Goal: Task Accomplishment & Management: Manage account settings

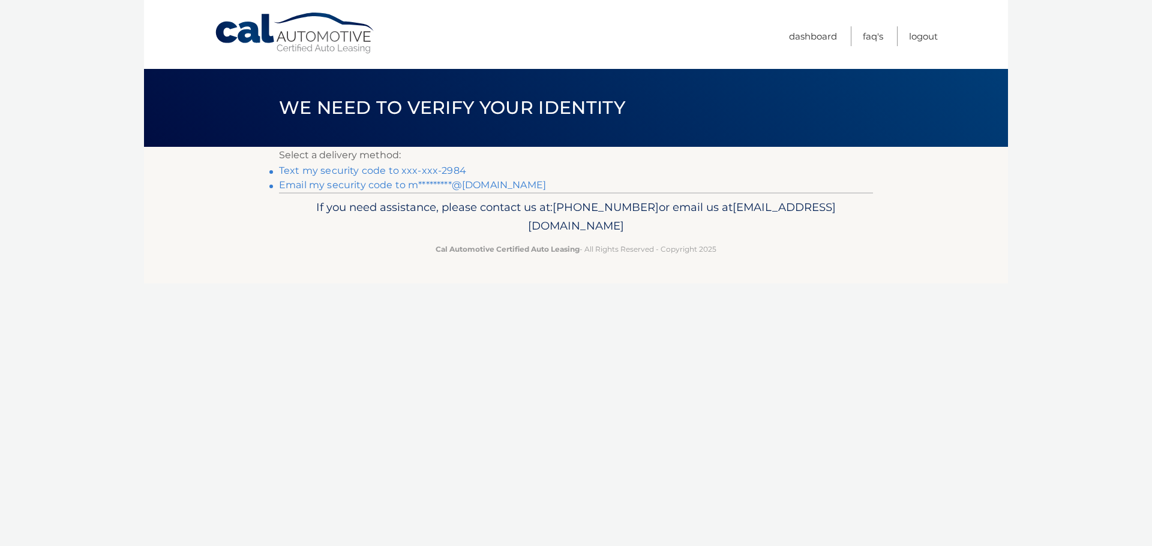
click at [389, 170] on link "Text my security code to xxx-xxx-2984" at bounding box center [372, 170] width 187 height 11
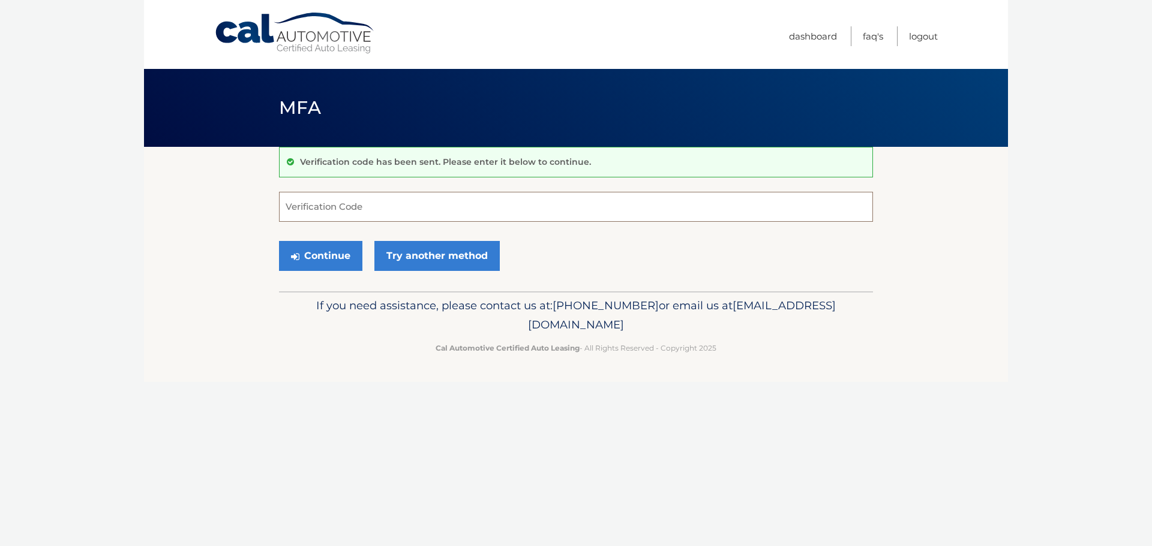
click at [449, 214] on input "Verification Code" at bounding box center [576, 207] width 594 height 30
type input "474514"
click at [314, 249] on button "Continue" at bounding box center [320, 256] width 83 height 30
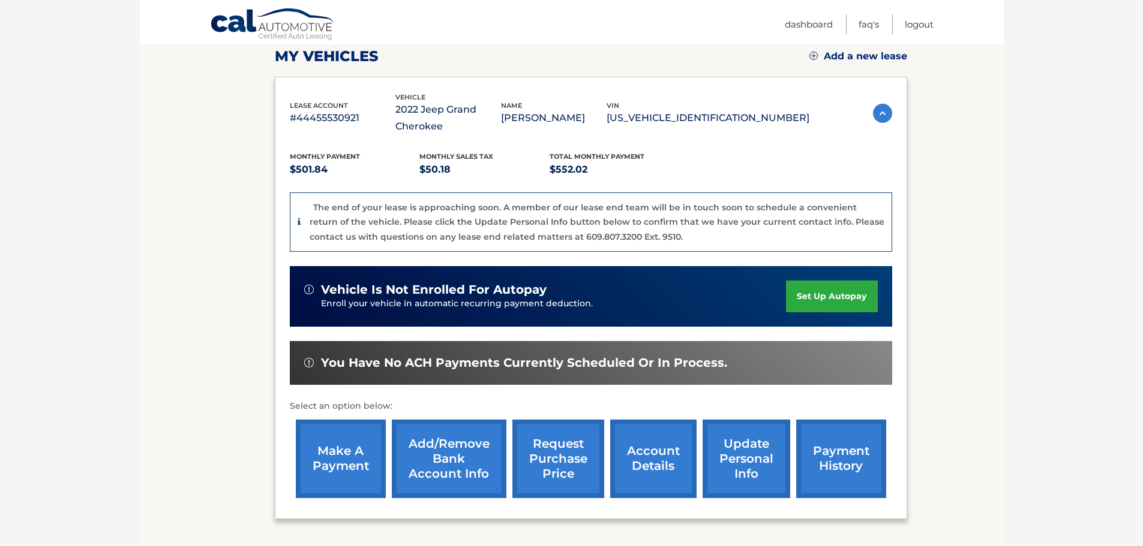
scroll to position [240, 0]
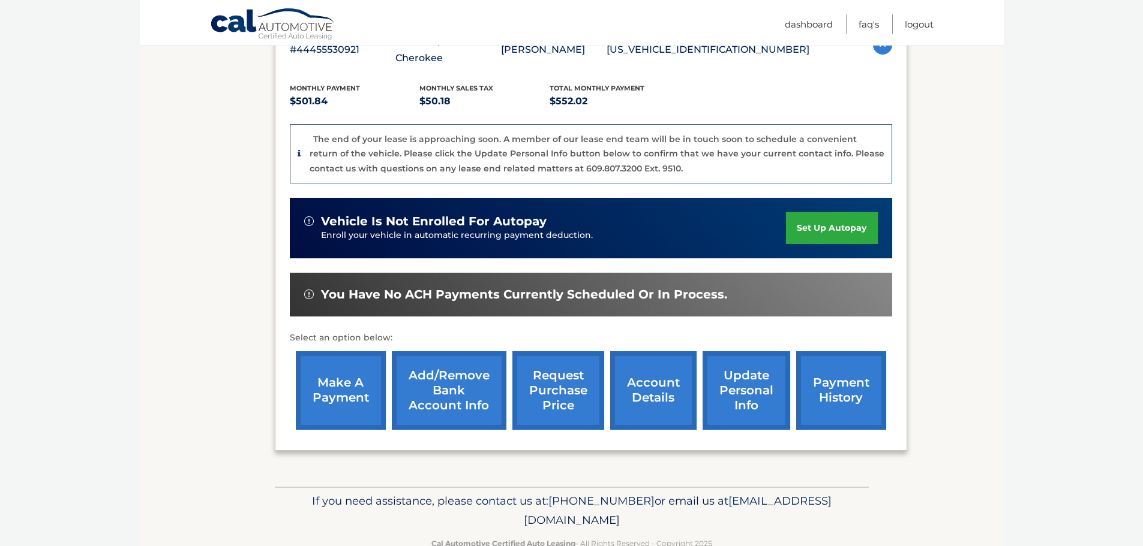
click at [364, 370] on link "make a payment" at bounding box center [341, 391] width 90 height 79
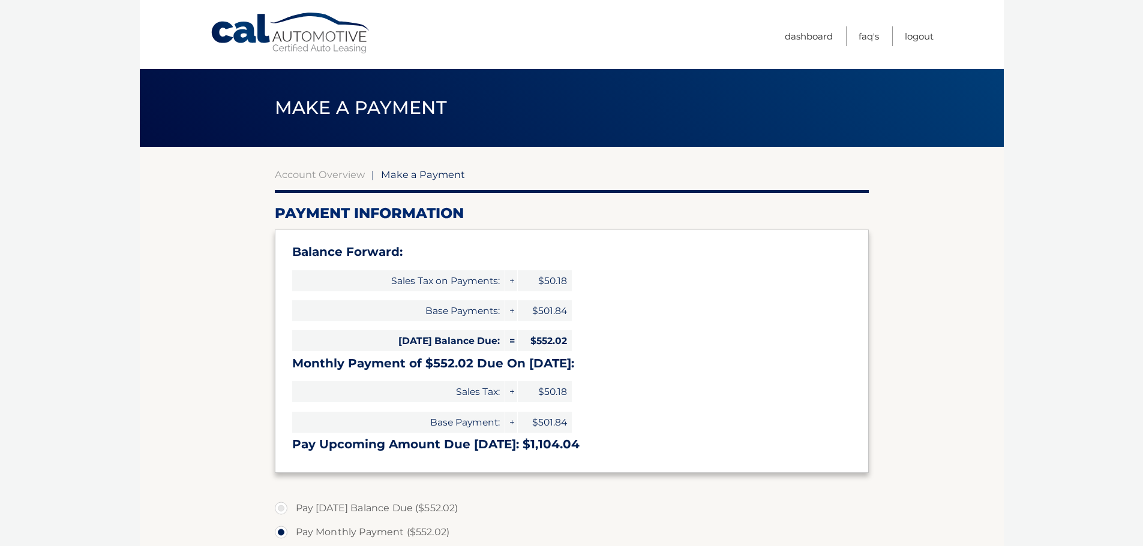
select select "YWZlM2MxNjktYTFjYi00Y2M1LWI1ODUtY2Y4MTRjOGUxYzlm"
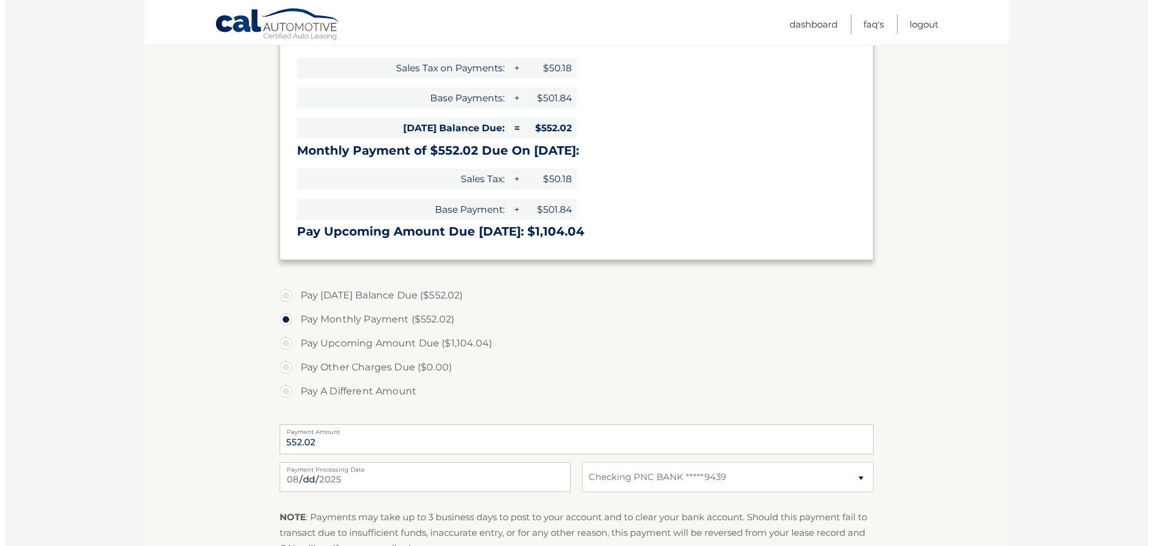
scroll to position [300, 0]
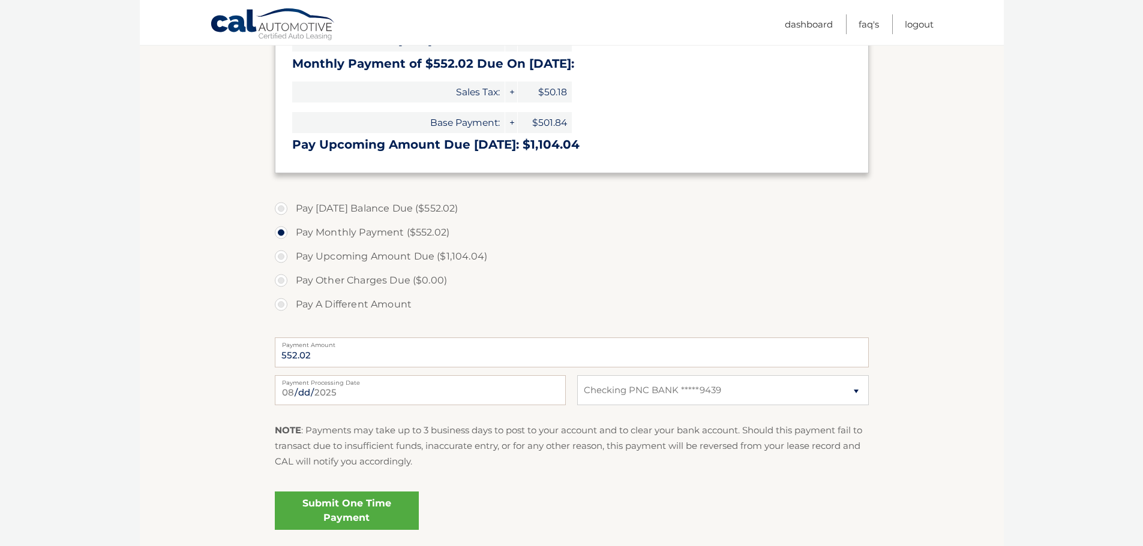
click at [370, 507] on link "Submit One Time Payment" at bounding box center [347, 511] width 144 height 38
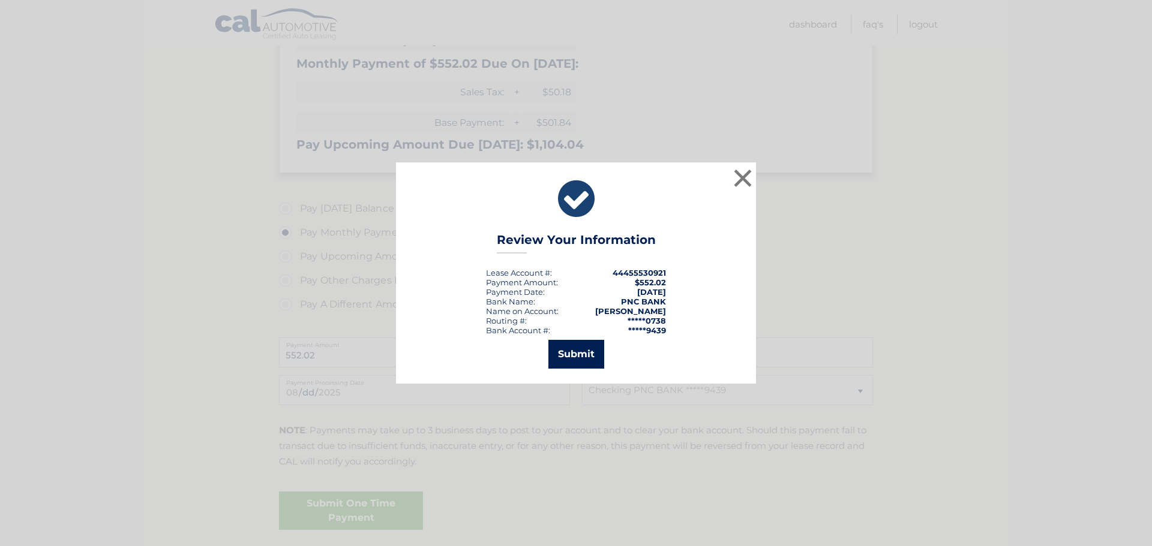
click at [575, 354] on button "Submit" at bounding box center [576, 354] width 56 height 29
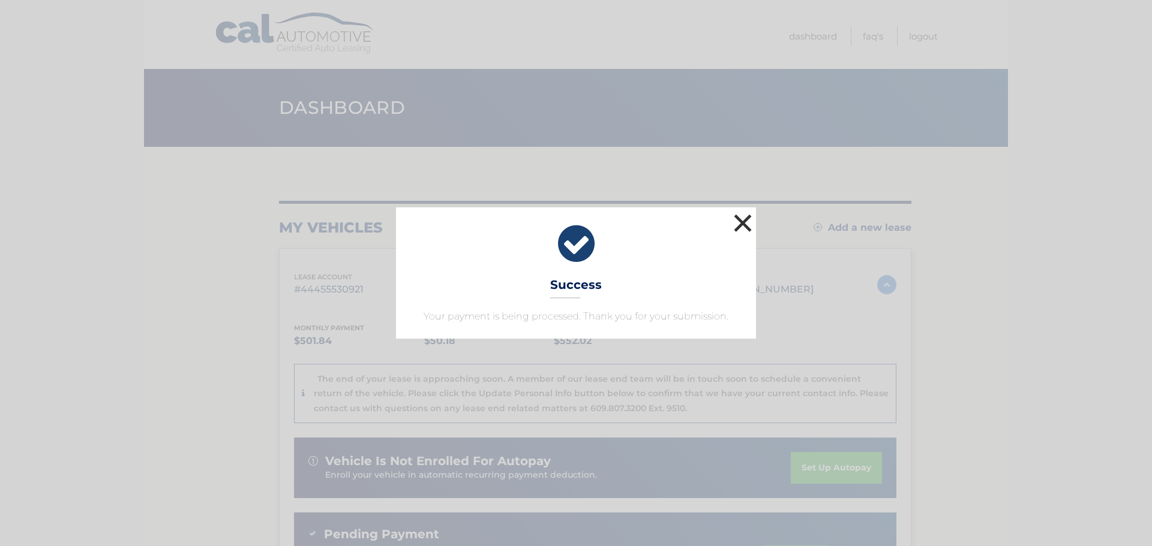
click at [736, 227] on button "×" at bounding box center [743, 223] width 24 height 24
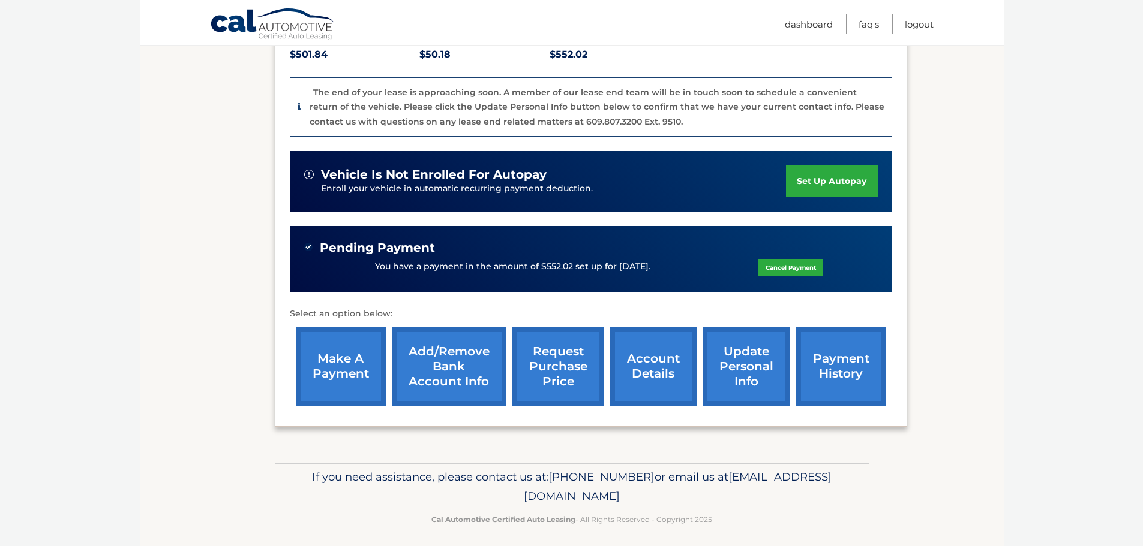
scroll to position [295, 0]
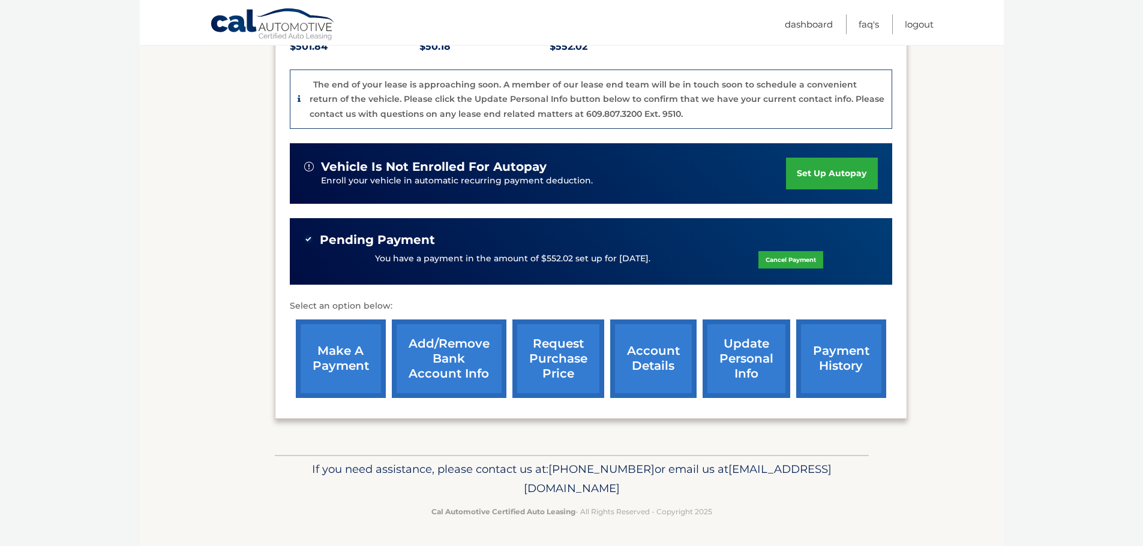
click at [640, 374] on link "account details" at bounding box center [653, 359] width 86 height 79
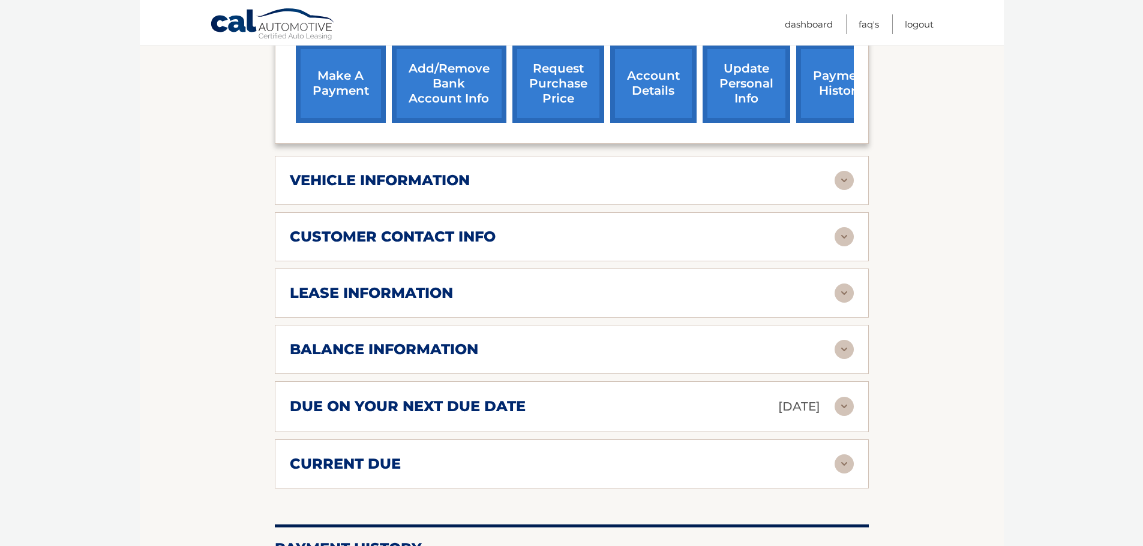
scroll to position [540, 0]
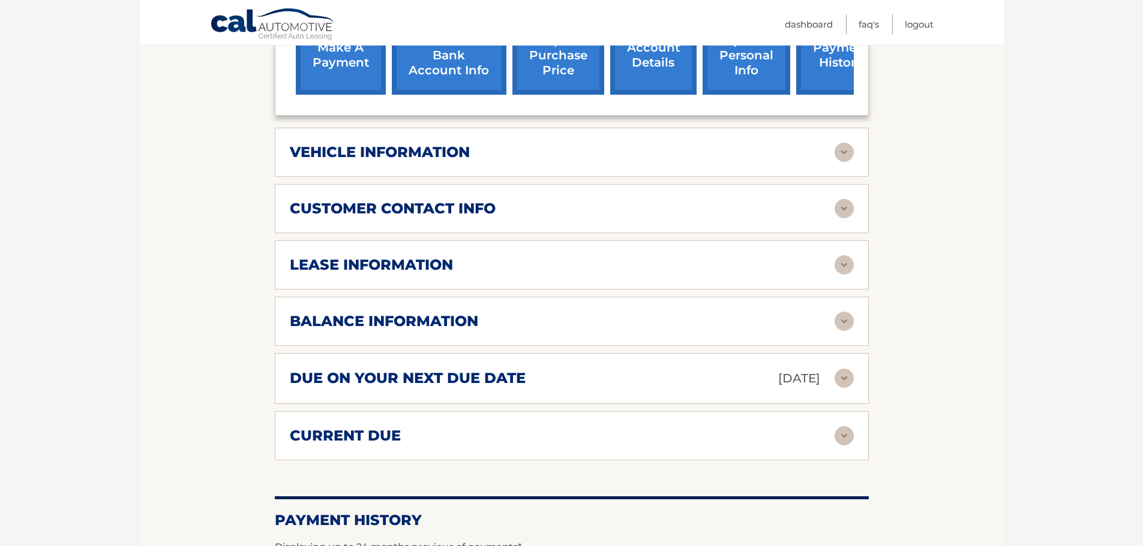
click at [496, 275] on div "lease information Contract Start Date Aug 05, 2022 Term 39 Maturity Date Nov 05…" at bounding box center [572, 265] width 594 height 49
click at [843, 259] on img at bounding box center [843, 265] width 19 height 19
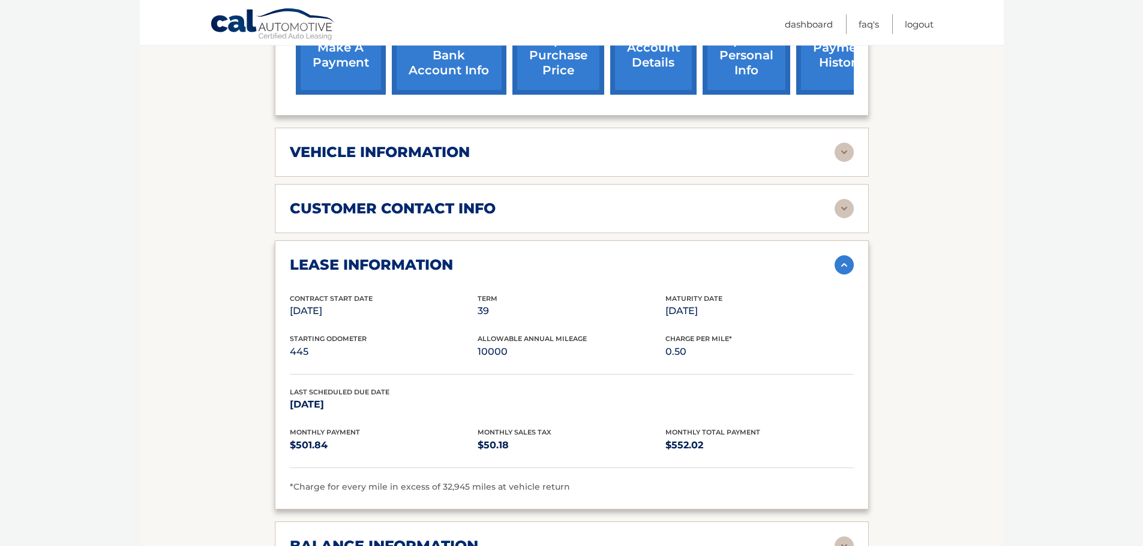
click at [843, 268] on img at bounding box center [843, 265] width 19 height 19
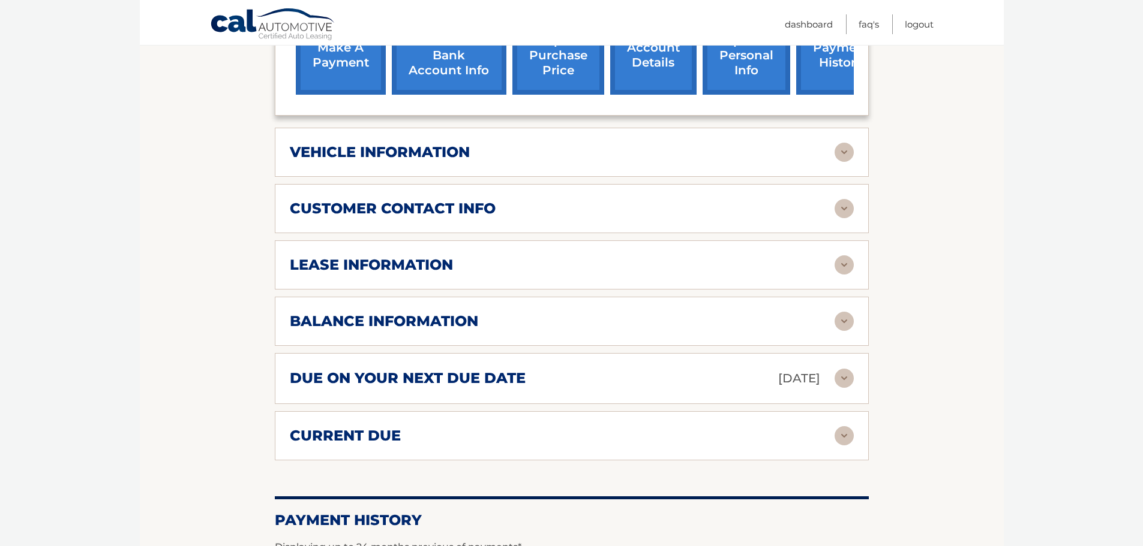
click at [491, 334] on div "balance information Payments Received 36 Payments Remaining 3 Next Payment will…" at bounding box center [572, 321] width 594 height 49
click at [845, 323] on img at bounding box center [843, 321] width 19 height 19
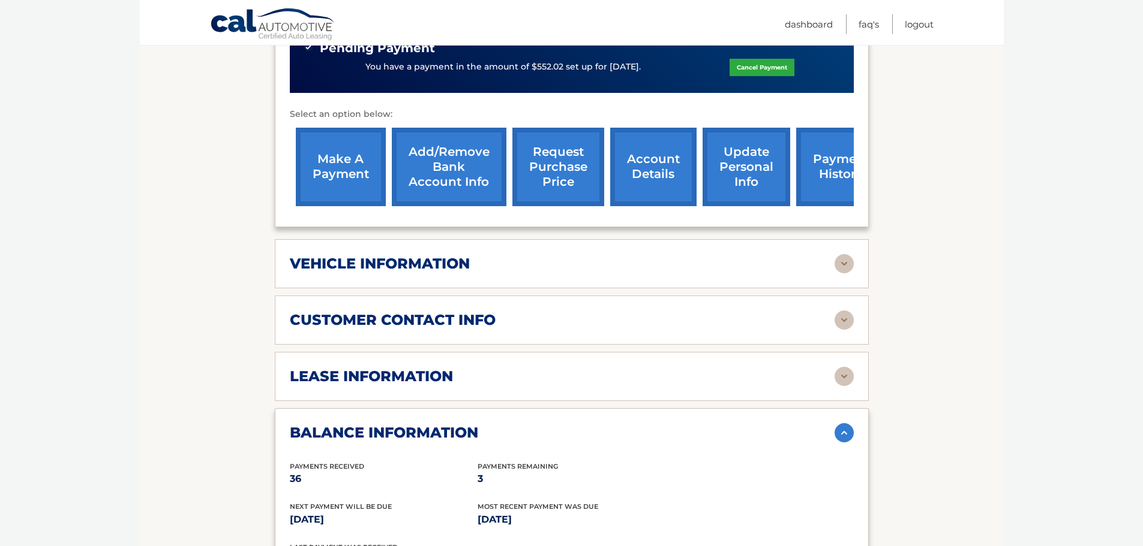
scroll to position [420, 0]
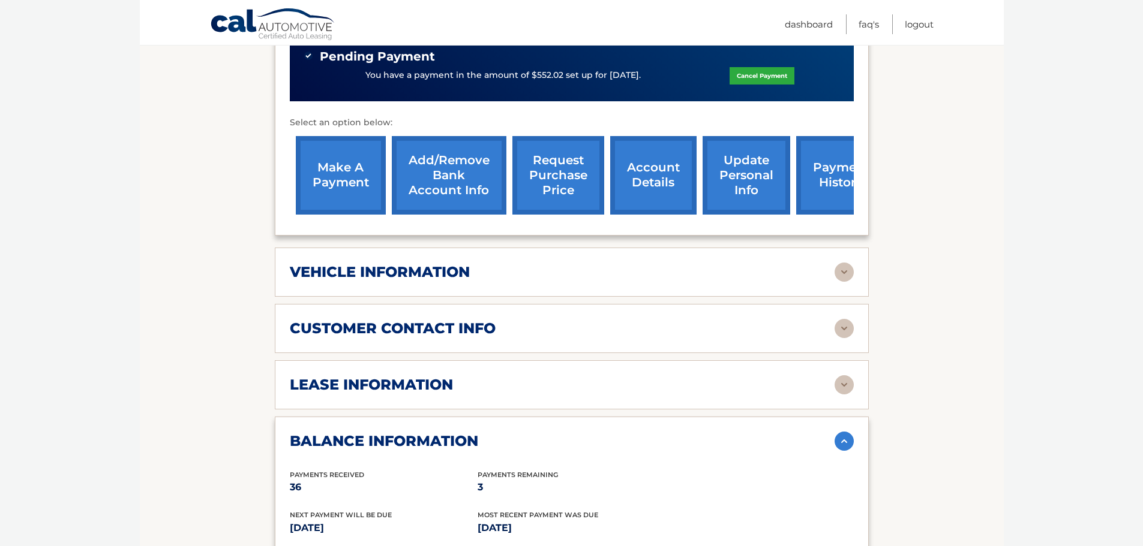
click at [672, 338] on div "customer contact info full name MICHAEL CUTRONE street address 101 Hemingway La…" at bounding box center [572, 328] width 594 height 49
click at [840, 329] on img at bounding box center [843, 328] width 19 height 19
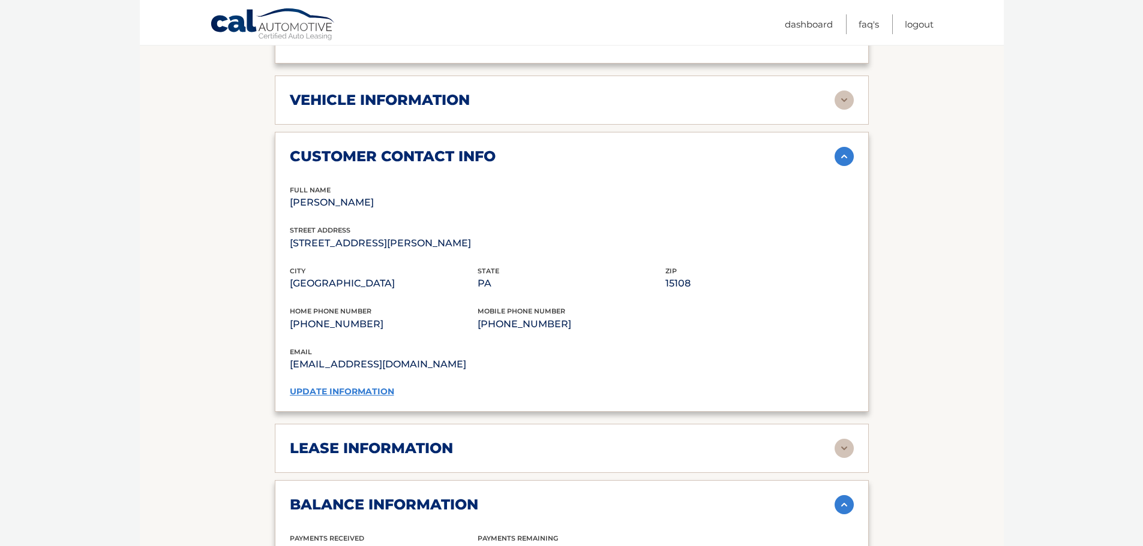
scroll to position [600, 0]
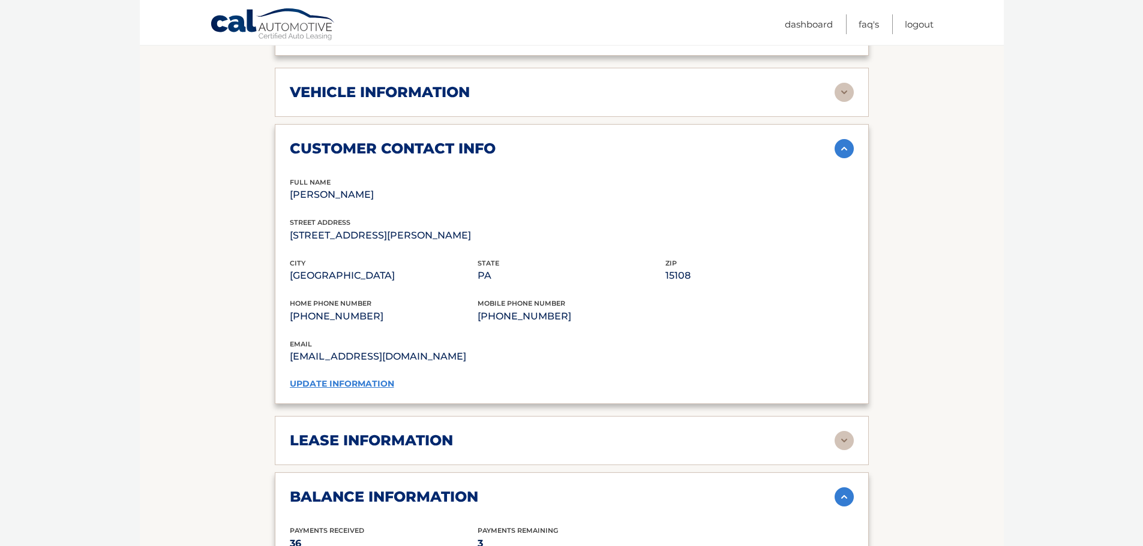
click at [373, 386] on link "update information" at bounding box center [342, 383] width 104 height 11
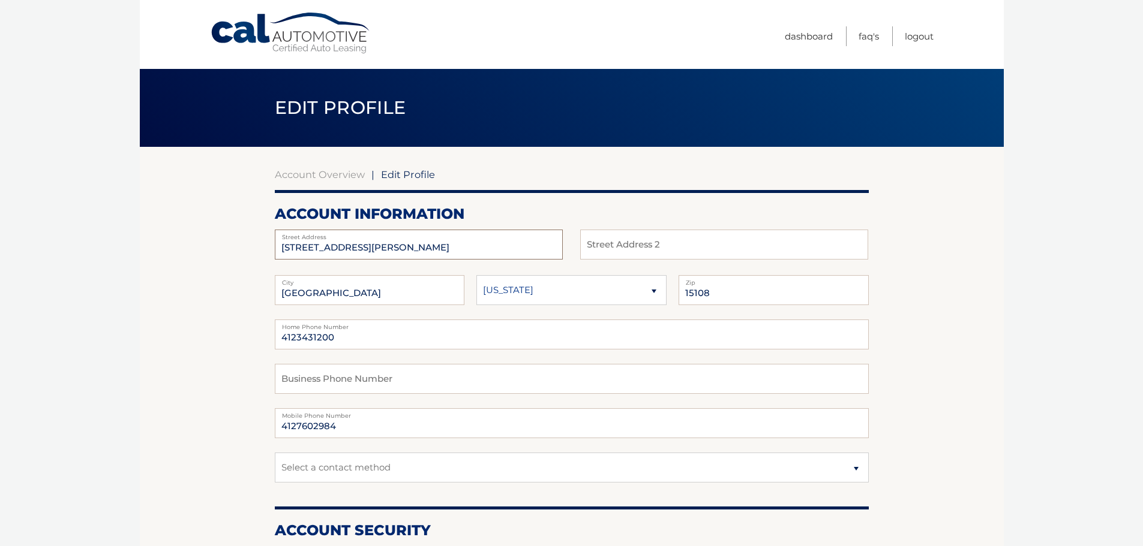
click at [428, 243] on input "101 Hemingway Lane" at bounding box center [419, 245] width 288 height 30
click at [428, 243] on input "[STREET_ADDRESS][PERSON_NAME]" at bounding box center [419, 245] width 288 height 30
type input "1904 Franklin Place"
click at [378, 338] on input "4123431200" at bounding box center [572, 335] width 594 height 30
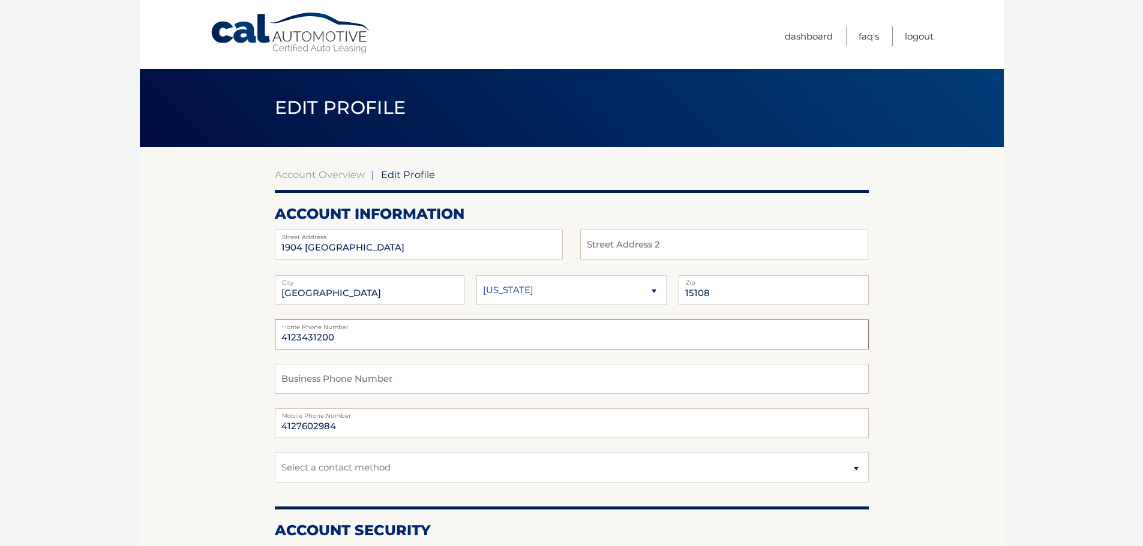
click at [378, 338] on input "4123431200" at bounding box center [572, 335] width 594 height 30
type input "4127602984"
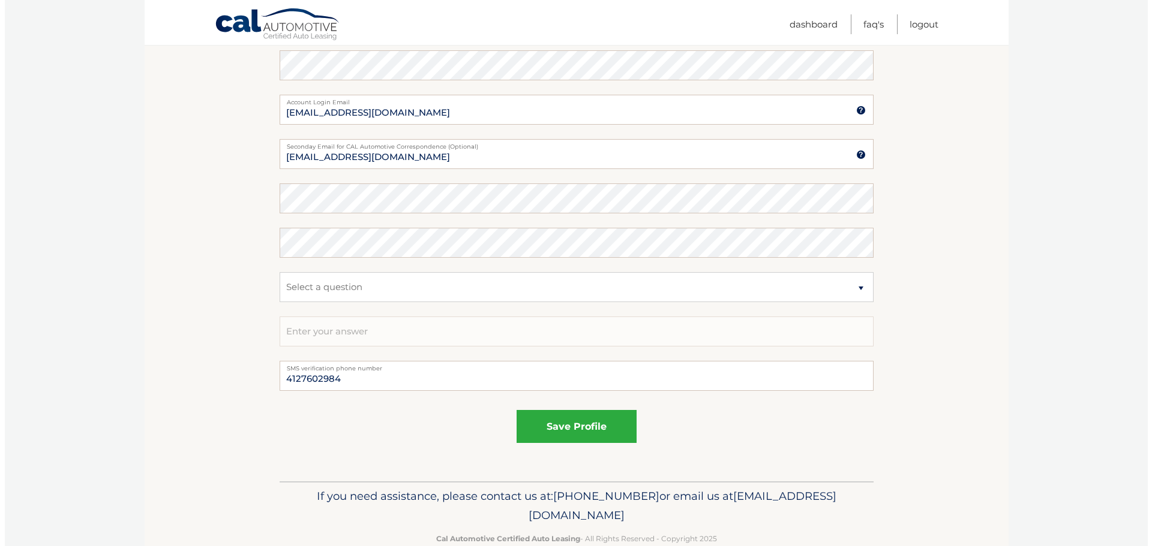
scroll to position [565, 0]
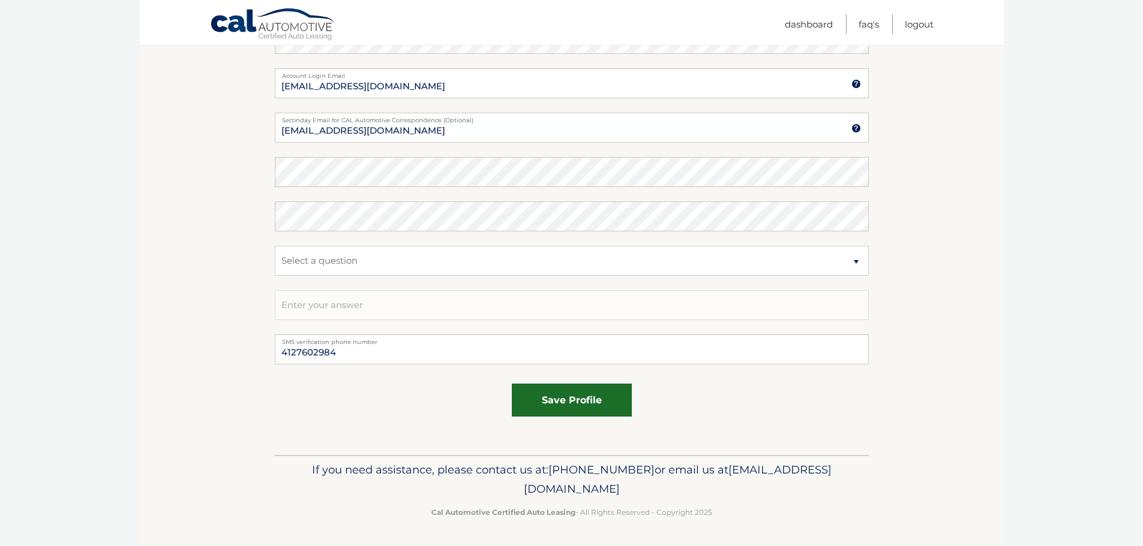
click at [544, 404] on button "save profile" at bounding box center [572, 400] width 120 height 33
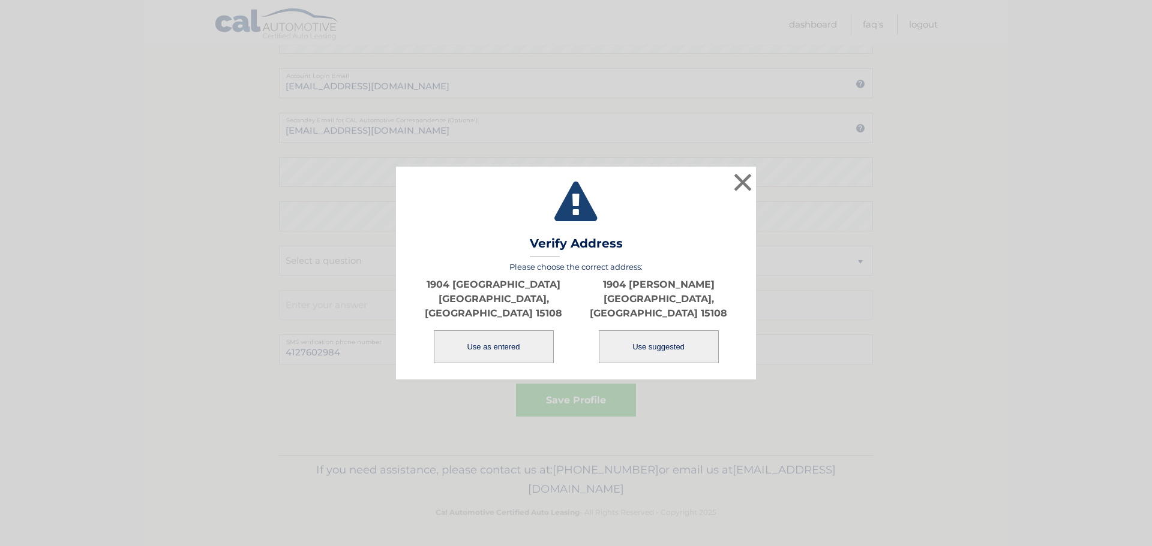
click at [662, 343] on button "Use suggested" at bounding box center [659, 347] width 120 height 33
type input "1904 [PERSON_NAME]"
type input "[GEOGRAPHIC_DATA]"
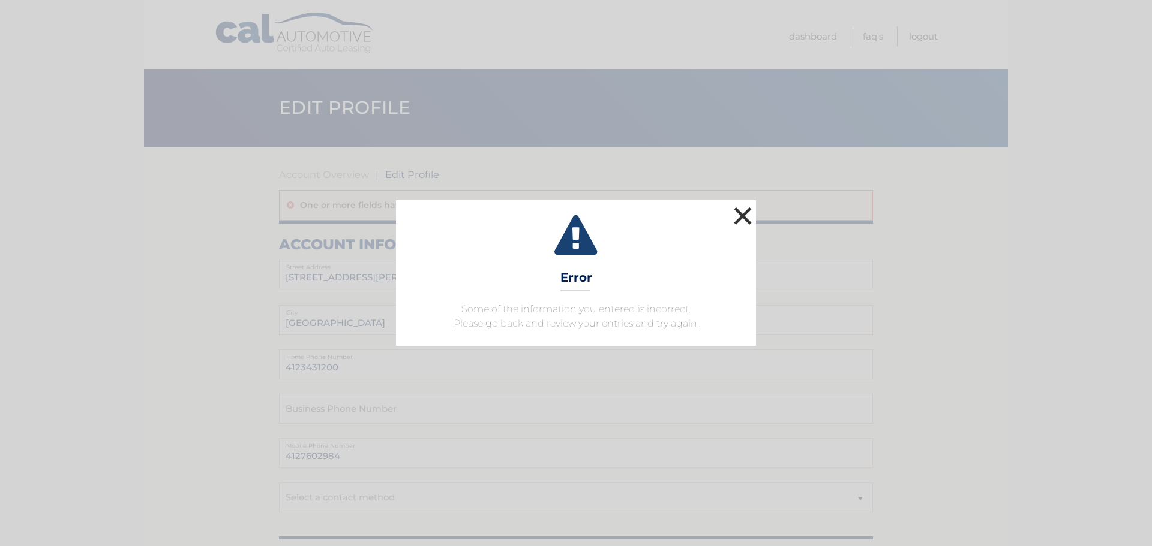
click at [747, 220] on button "×" at bounding box center [743, 216] width 24 height 24
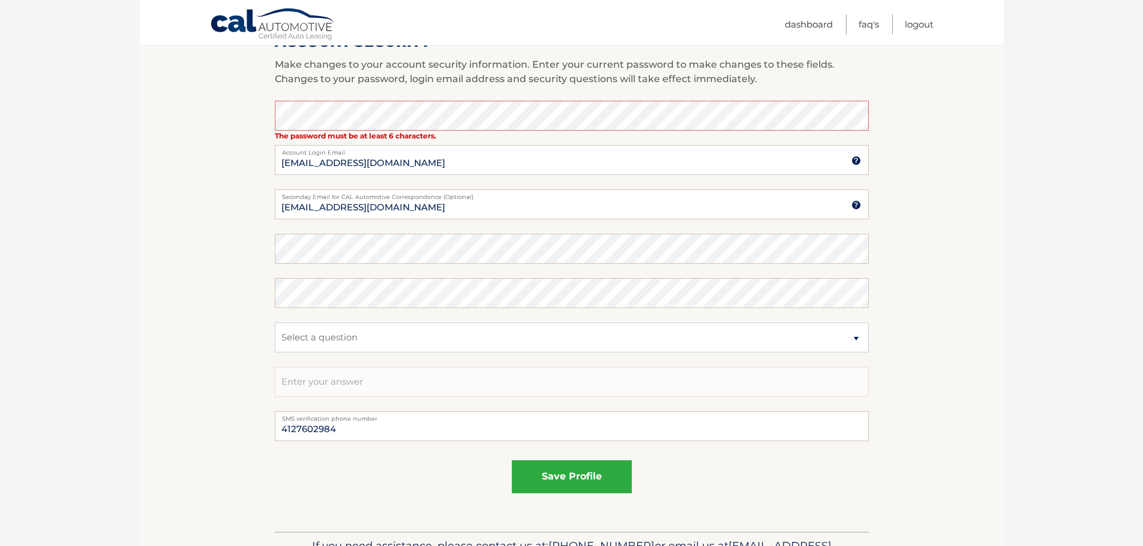
scroll to position [540, 0]
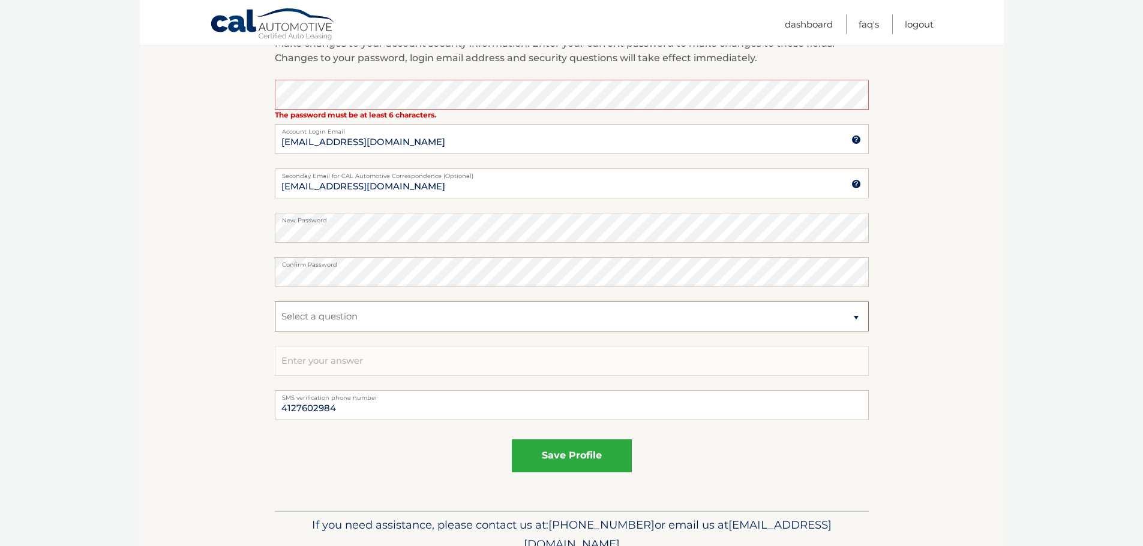
click at [367, 312] on select "Select a question What was the name of your elementary school? What is your mot…" at bounding box center [572, 317] width 594 height 30
select select "2"
click at [275, 302] on select "Select a question What was the name of your elementary school? What is your mot…" at bounding box center [572, 317] width 594 height 30
type input "[PERSON_NAME]"
click at [528, 459] on button "save profile" at bounding box center [572, 456] width 120 height 33
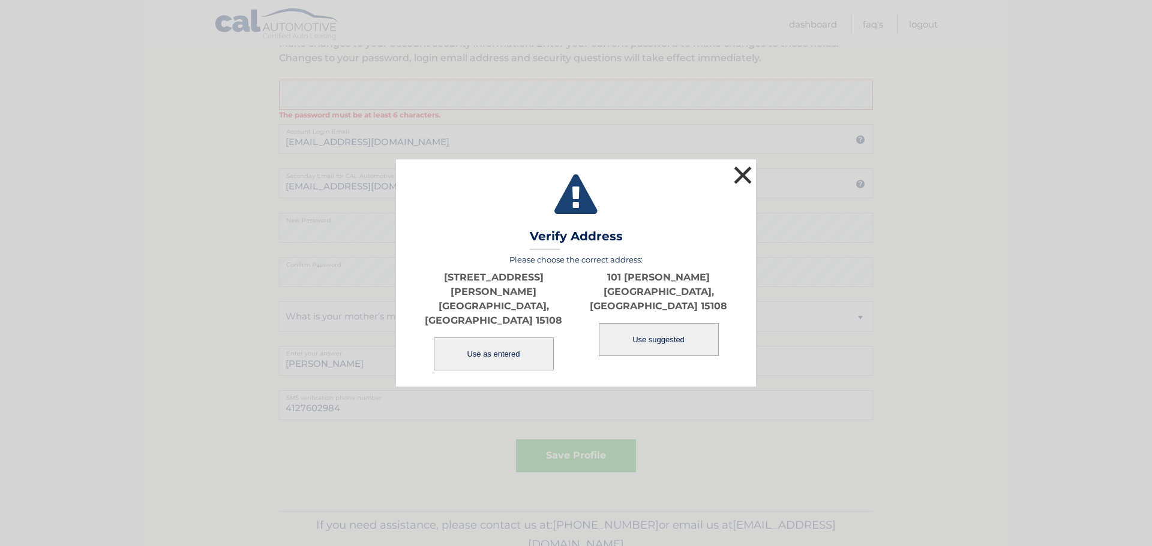
click at [741, 187] on button "×" at bounding box center [743, 175] width 24 height 24
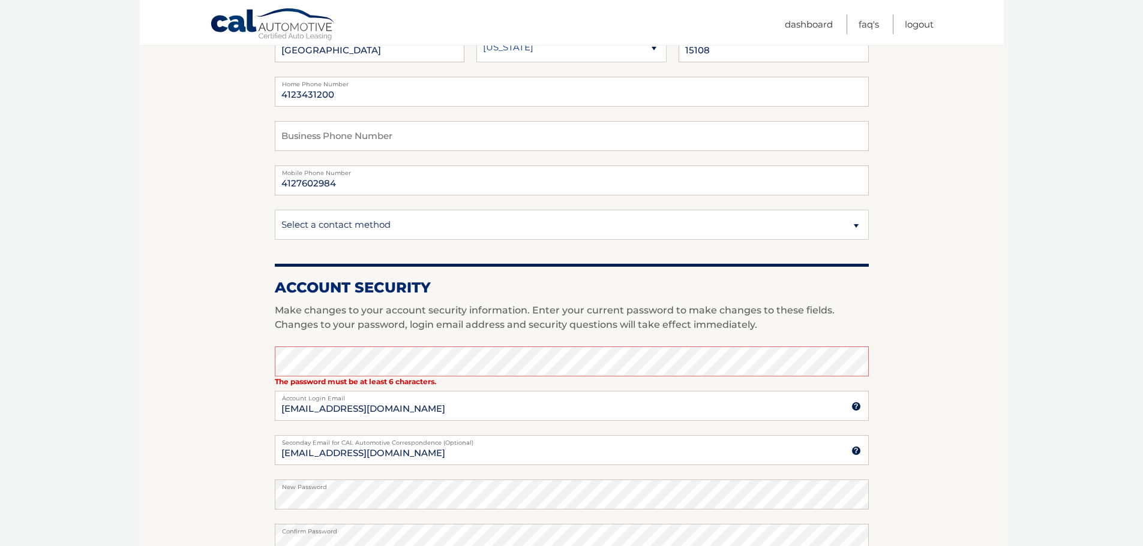
scroll to position [0, 0]
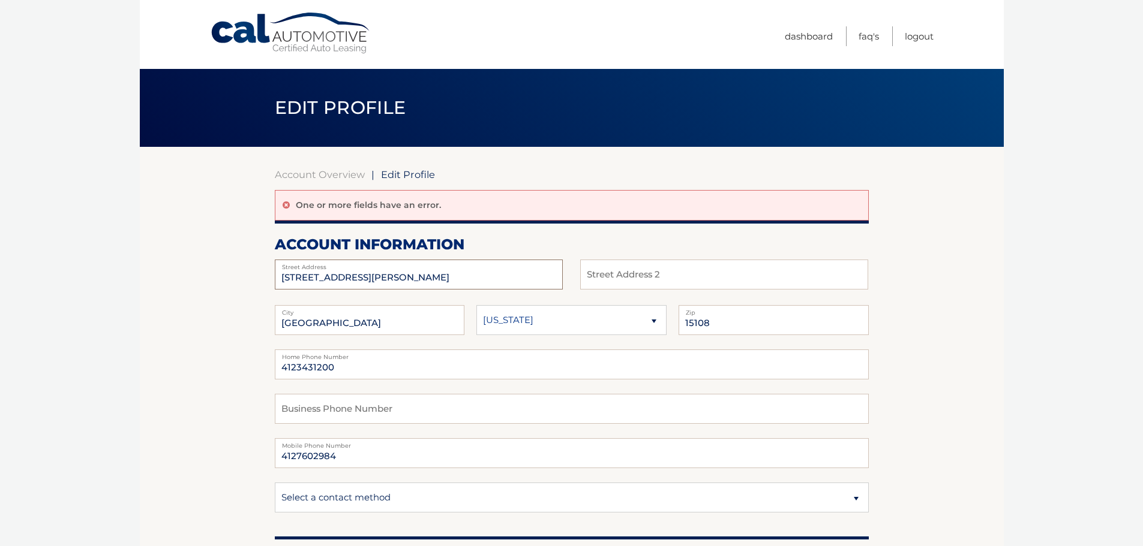
click at [428, 275] on input "[STREET_ADDRESS][PERSON_NAME]" at bounding box center [419, 275] width 288 height 30
click at [391, 283] on input "1904 [PERSON_NAME]" at bounding box center [419, 275] width 288 height 30
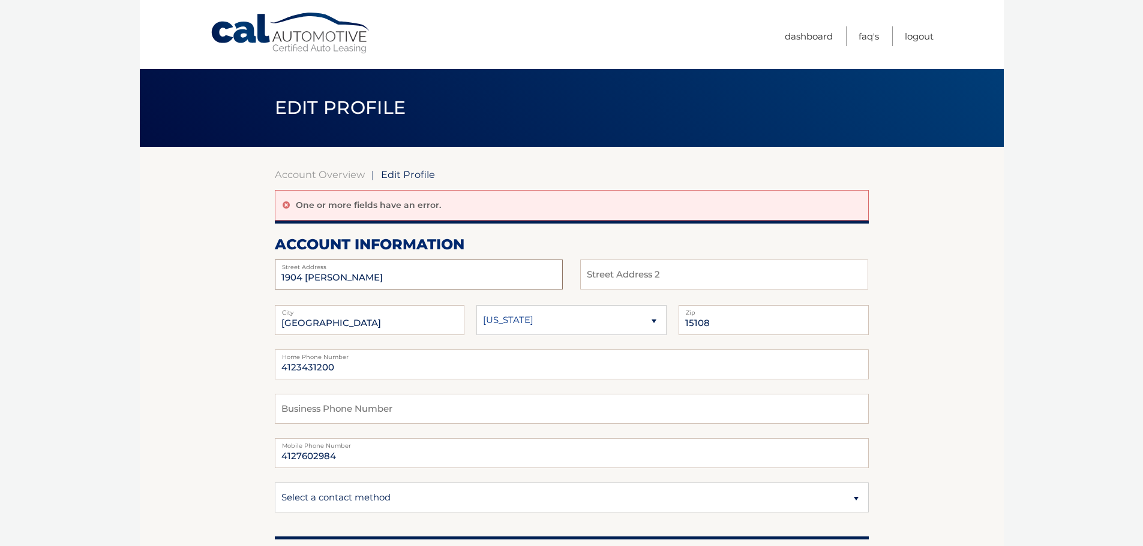
type input "1904 [PERSON_NAME]"
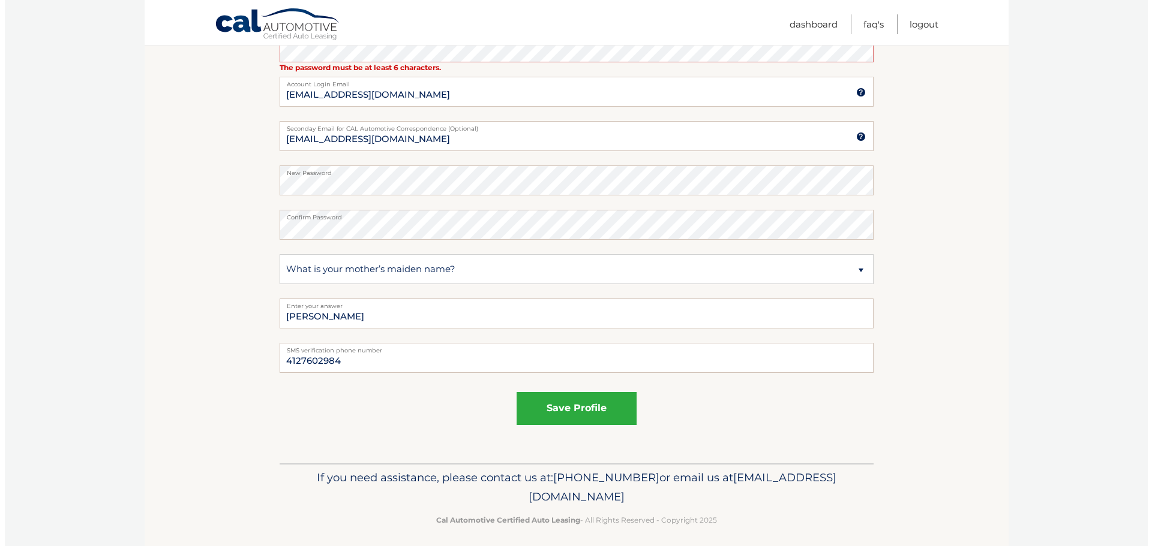
scroll to position [596, 0]
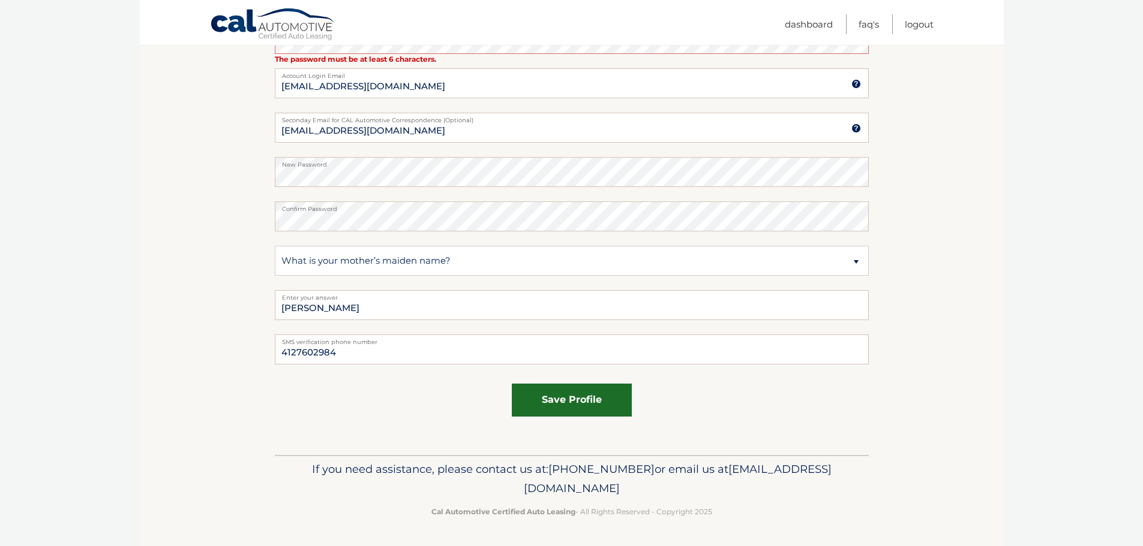
click at [574, 402] on button "save profile" at bounding box center [572, 400] width 120 height 33
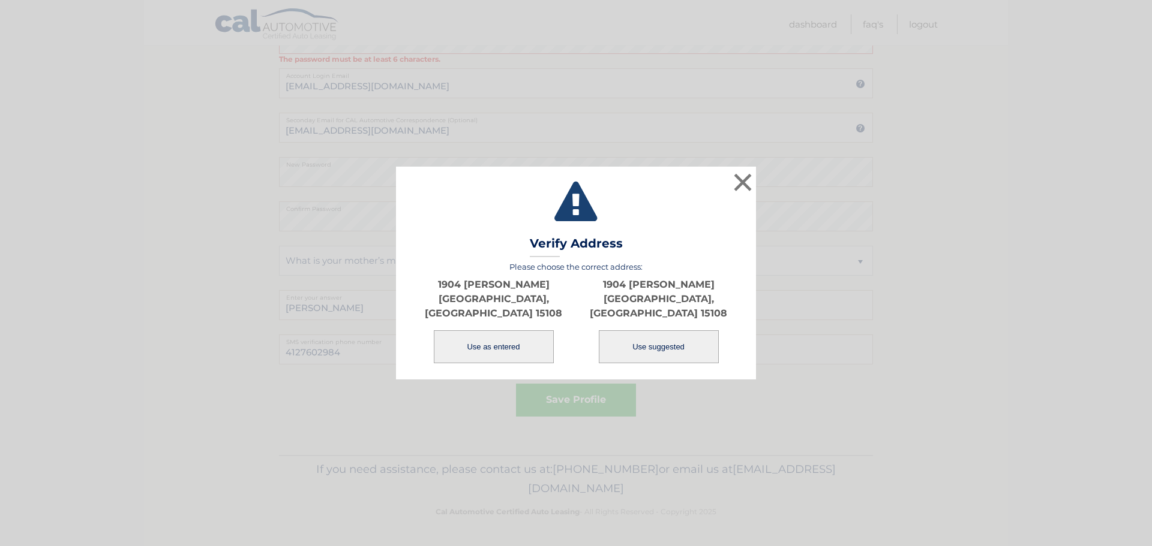
click at [642, 343] on button "Use suggested" at bounding box center [659, 347] width 120 height 33
click at [671, 341] on button "Use suggested" at bounding box center [659, 347] width 120 height 33
type input "[GEOGRAPHIC_DATA]"
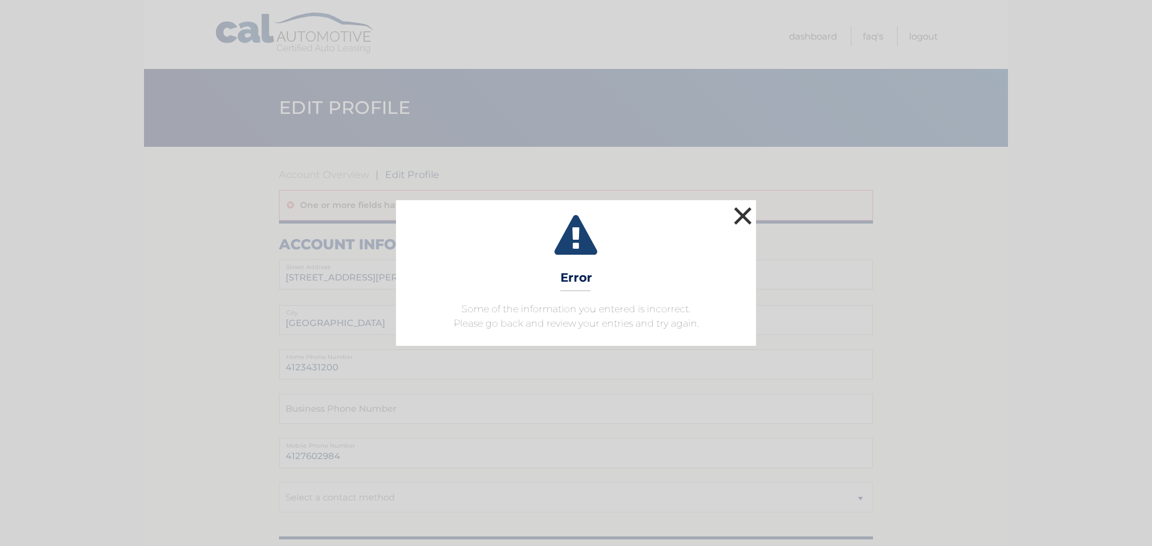
click at [747, 223] on button "×" at bounding box center [743, 216] width 24 height 24
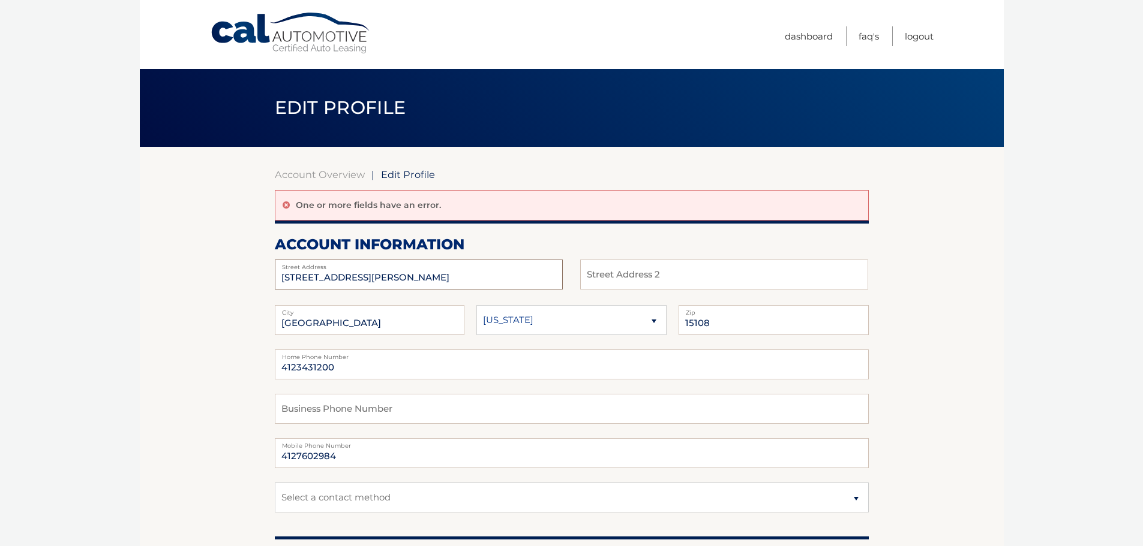
click at [398, 269] on div "101 Hemingway Lane Street Address" at bounding box center [419, 275] width 288 height 30
click at [397, 269] on label "Street Address" at bounding box center [419, 265] width 288 height 10
click at [393, 275] on input "[STREET_ADDRESS][PERSON_NAME]" at bounding box center [419, 275] width 288 height 30
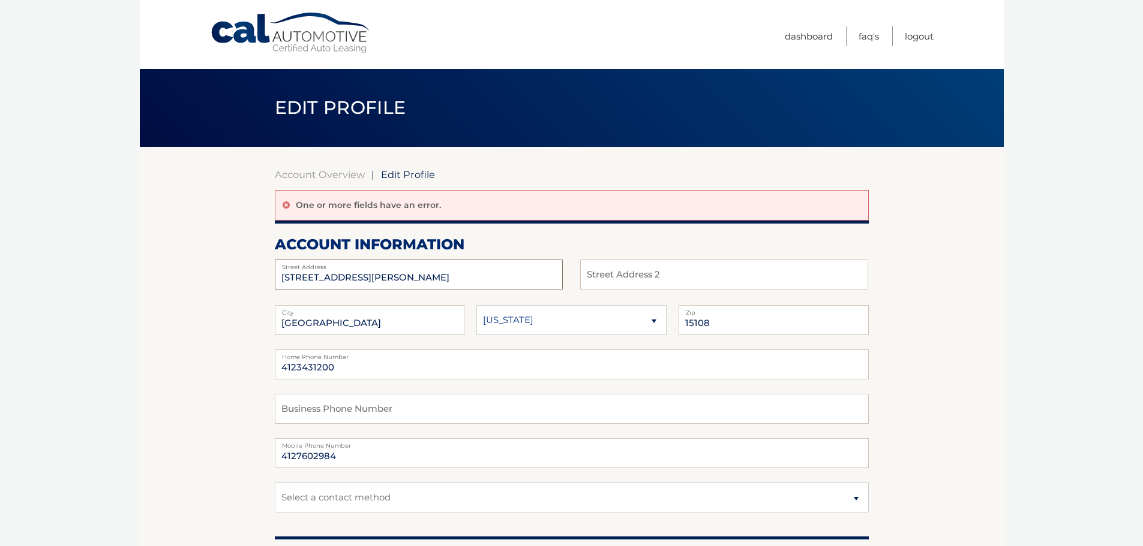
click at [393, 275] on input "[STREET_ADDRESS][PERSON_NAME]" at bounding box center [419, 275] width 288 height 30
click at [393, 277] on input "Fra" at bounding box center [419, 275] width 288 height 30
type input "1904 FRANKLIN PL"
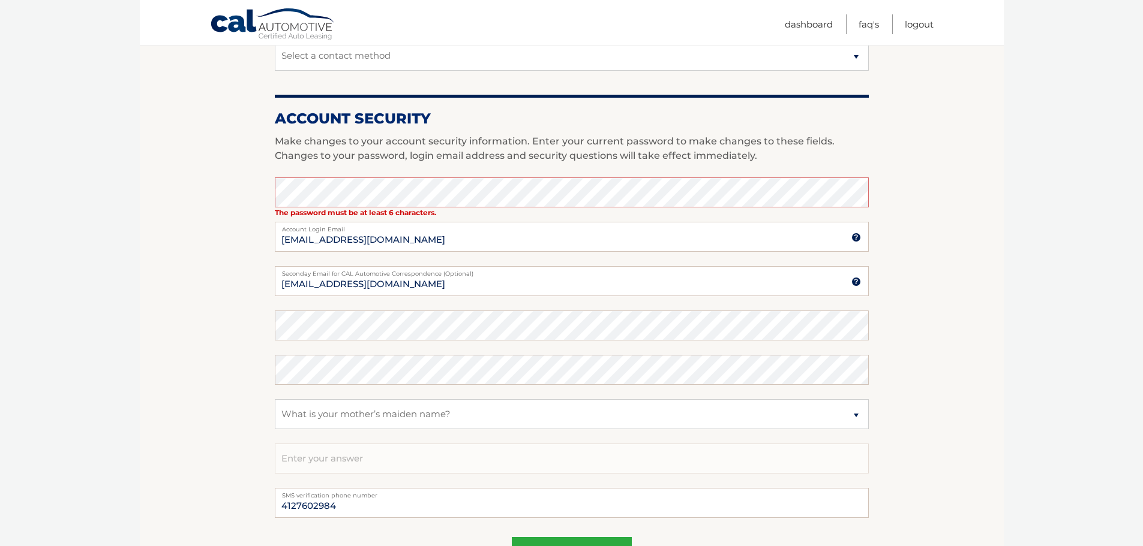
scroll to position [480, 0]
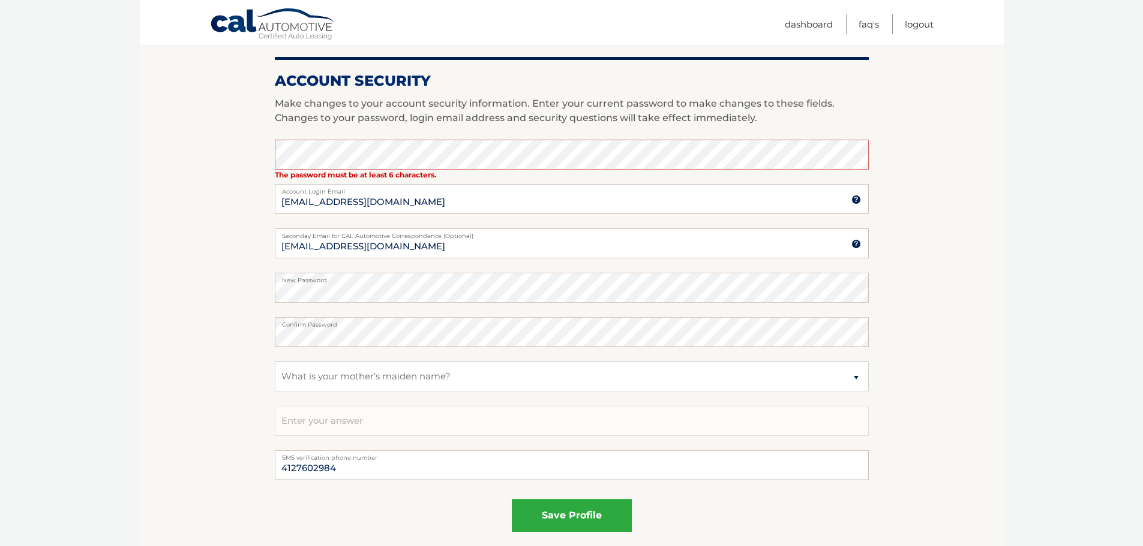
click at [211, 310] on section "Account Overview | Edit Profile One or more fields have an error. account infor…" at bounding box center [572, 119] width 864 height 904
click at [353, 367] on select "Select a question What was the name of your elementary school? What is your mot…" at bounding box center [572, 377] width 594 height 30
click at [357, 423] on input "text" at bounding box center [572, 421] width 594 height 30
type input "Pronesti"
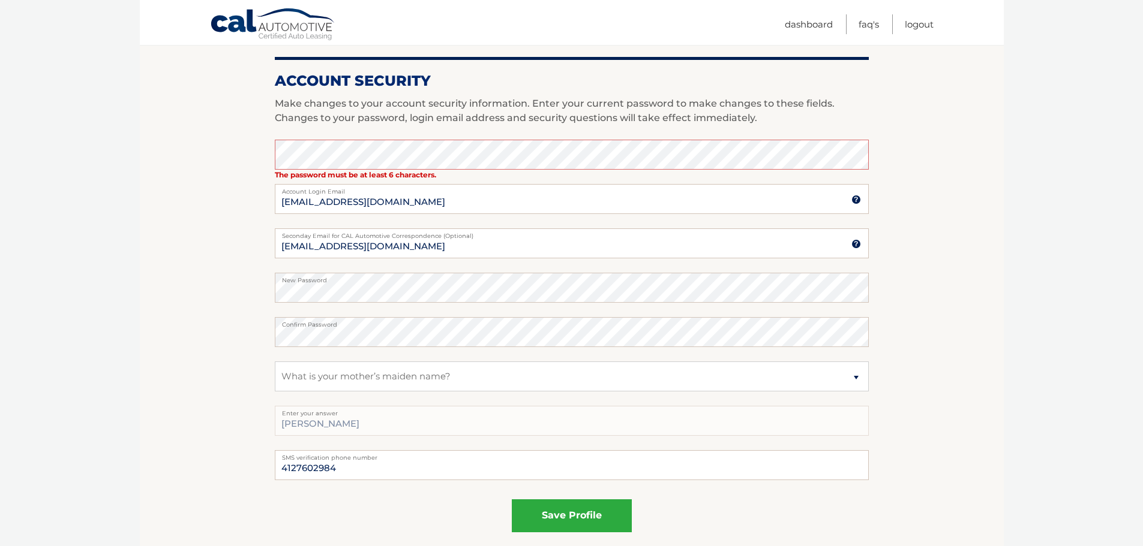
click at [203, 321] on section "Account Overview | Edit Profile One or more fields have an error. account infor…" at bounding box center [572, 119] width 864 height 904
click at [552, 515] on button "save profile" at bounding box center [572, 516] width 120 height 33
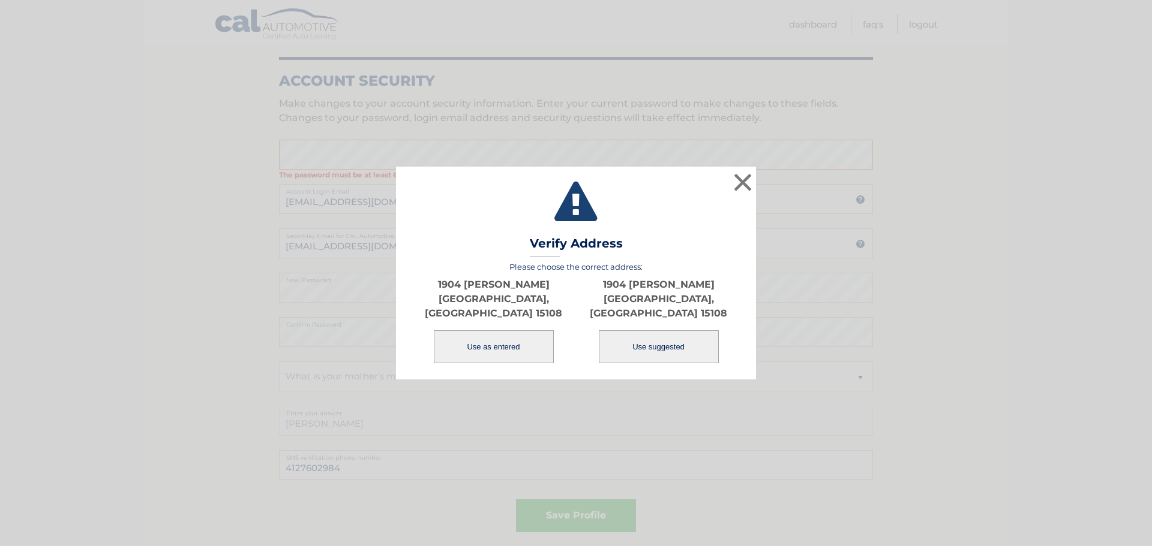
click at [721, 343] on div "1904 FRANKLIN PL CORAOPOLIS, PA 15108 Use suggested" at bounding box center [658, 318] width 165 height 93
click at [659, 337] on button "Use suggested" at bounding box center [659, 347] width 120 height 33
type input "CORAOPOLIS"
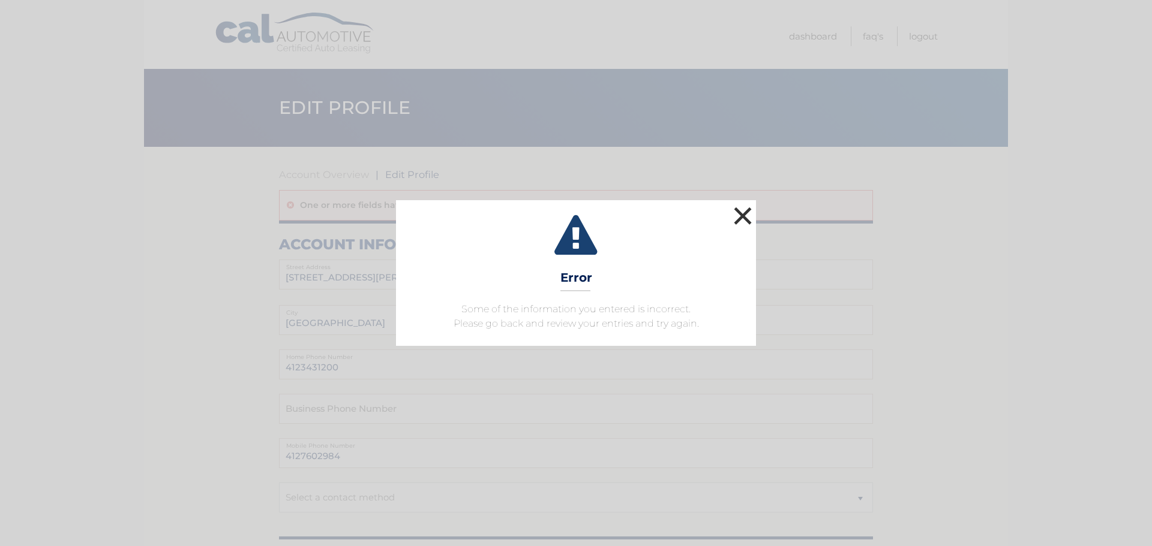
click at [742, 221] on button "×" at bounding box center [743, 216] width 24 height 24
